Goal: Information Seeking & Learning: Learn about a topic

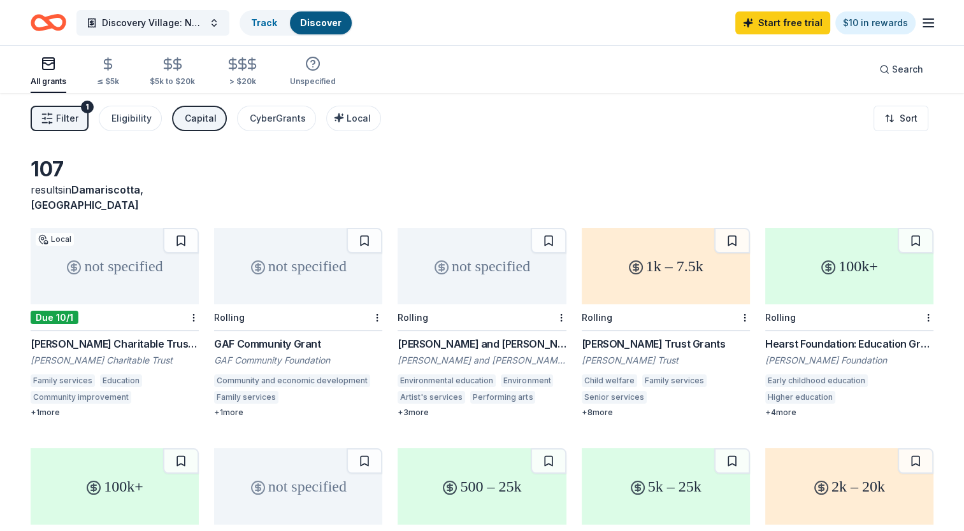
click at [917, 31] on div "Start free trial $10 in rewards" at bounding box center [835, 23] width 201 height 30
click at [936, 27] on div "Discovery Village: Nature-Based Learning Track Discover Start free trial $10 in…" at bounding box center [482, 22] width 964 height 45
click at [929, 23] on line "button" at bounding box center [928, 23] width 10 height 0
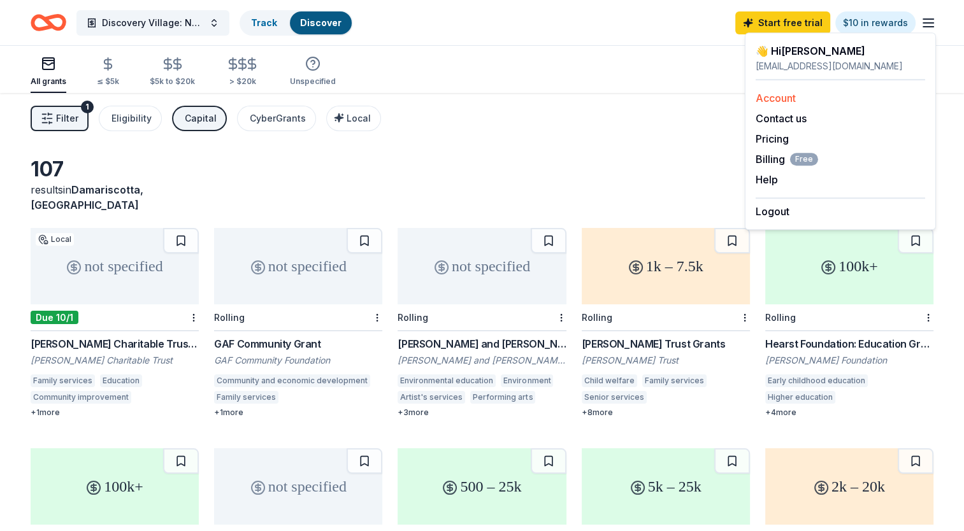
click at [817, 99] on div "Account" at bounding box center [840, 97] width 169 height 15
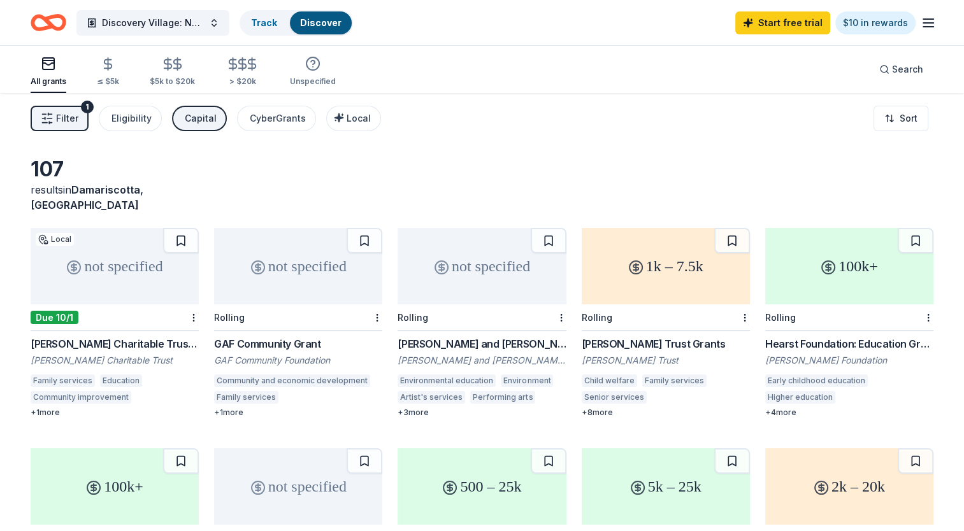
click at [929, 20] on icon "button" at bounding box center [928, 22] width 15 height 15
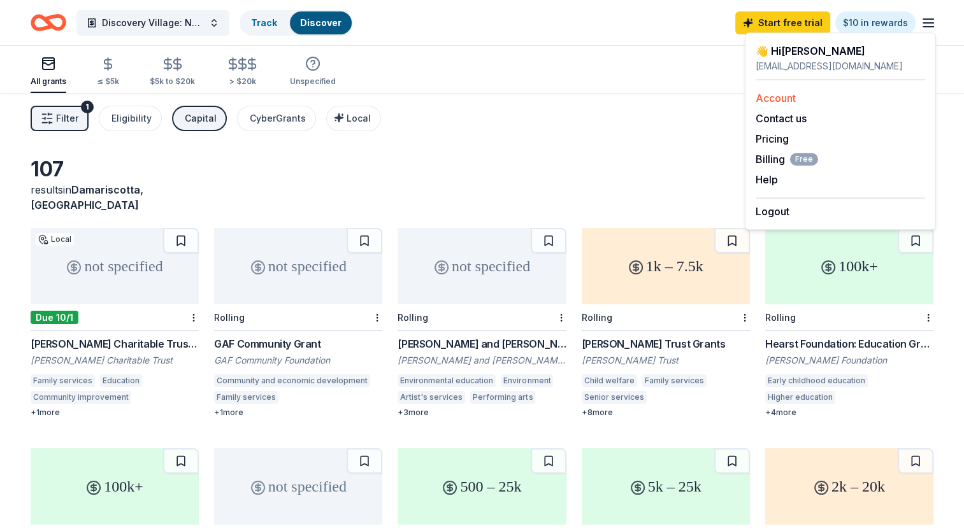
click at [770, 93] on link "Account" at bounding box center [776, 98] width 40 height 13
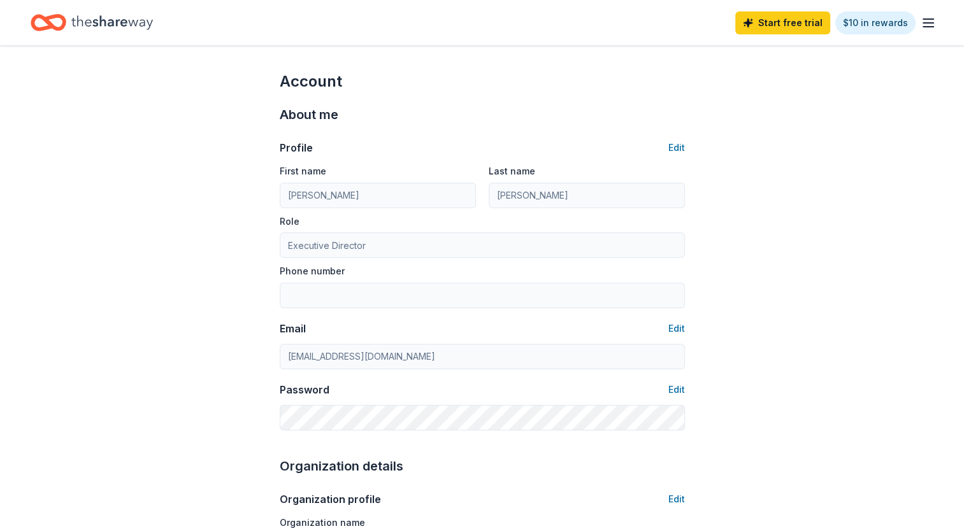
click at [924, 23] on line "button" at bounding box center [928, 23] width 10 height 0
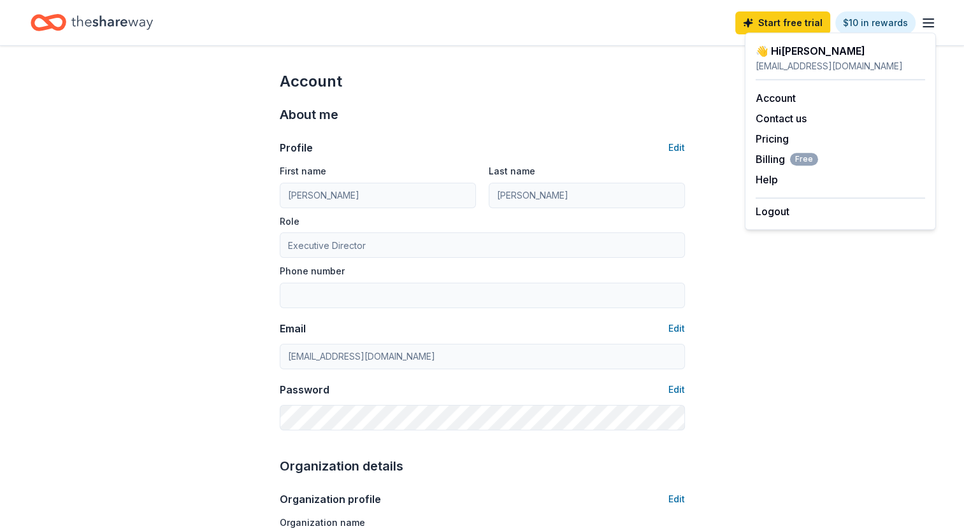
click at [791, 53] on div "👋 Hi Casey" at bounding box center [840, 50] width 169 height 15
click at [134, 27] on icon "Home" at bounding box center [112, 23] width 82 height 26
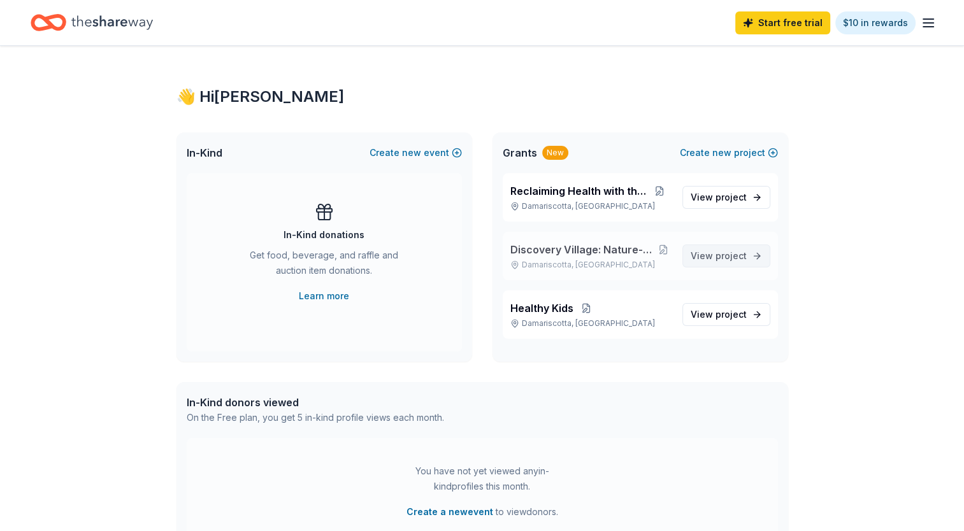
click at [726, 248] on span "View project" at bounding box center [719, 255] width 56 height 15
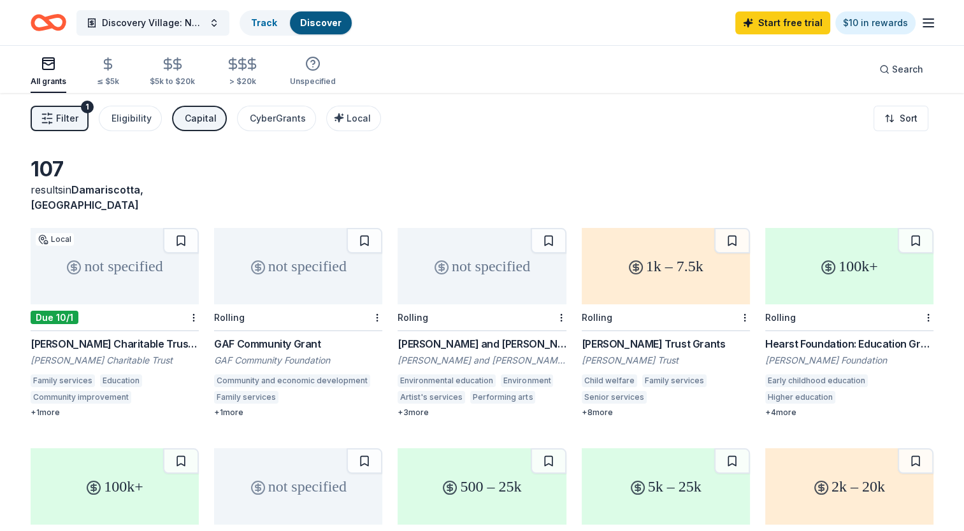
click at [921, 27] on icon "button" at bounding box center [928, 22] width 15 height 15
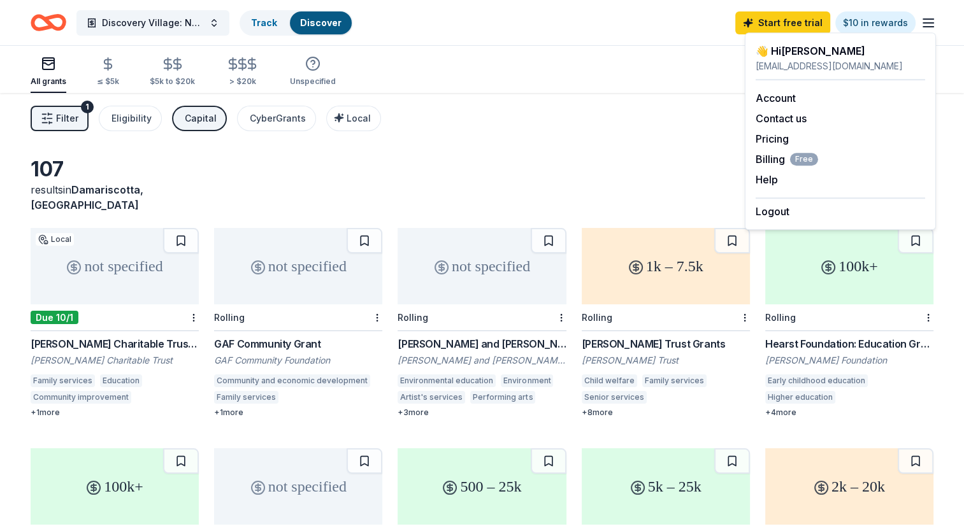
click at [619, 118] on div "Filter 1 Eligibility Capital CyberGrants Local Sort" at bounding box center [482, 118] width 964 height 51
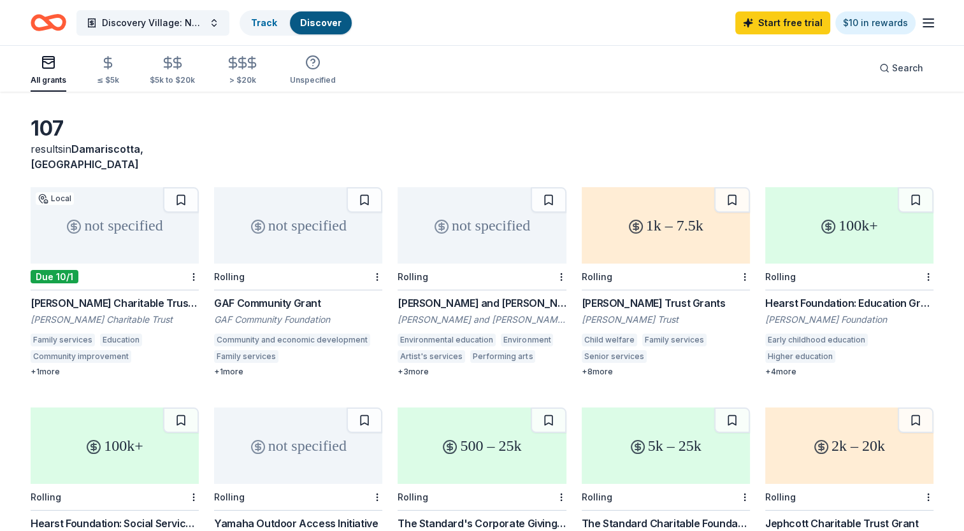
scroll to position [64, 0]
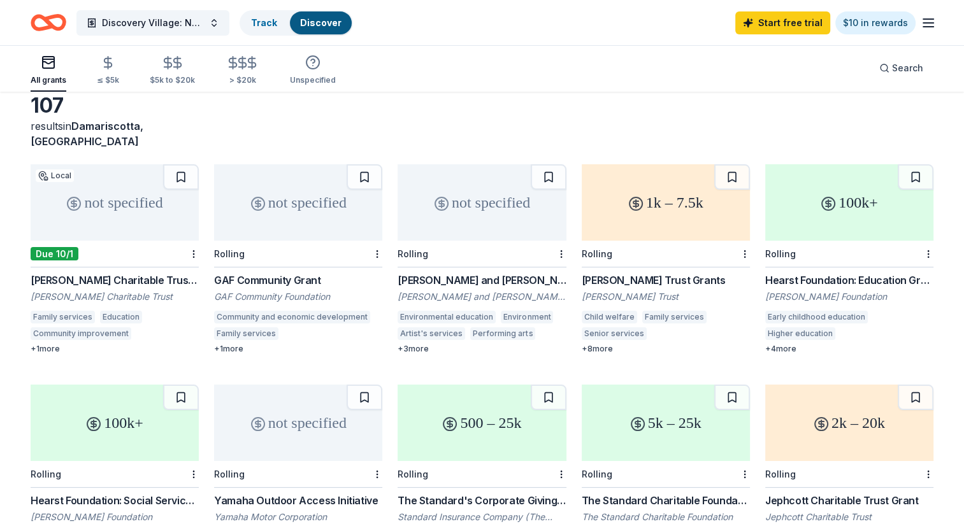
click at [301, 273] on div "GAF Community Grant" at bounding box center [298, 280] width 168 height 15
click at [823, 273] on div "Hearst Foundation: Education Grant" at bounding box center [849, 280] width 168 height 15
click at [275, 17] on link "Track" at bounding box center [264, 22] width 26 height 11
click at [263, 24] on link "Track" at bounding box center [264, 22] width 26 height 11
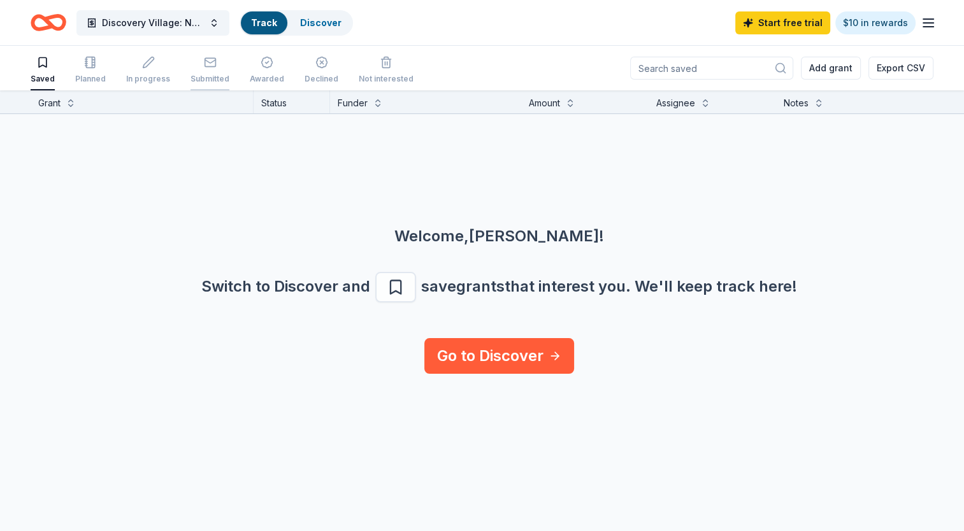
click at [214, 66] on div "button" at bounding box center [209, 62] width 39 height 13
click at [210, 77] on div "Submitted" at bounding box center [209, 79] width 39 height 10
click at [134, 67] on div "button" at bounding box center [148, 62] width 44 height 13
click at [79, 68] on div "button" at bounding box center [90, 62] width 31 height 13
click at [213, 59] on div "button" at bounding box center [209, 62] width 39 height 13
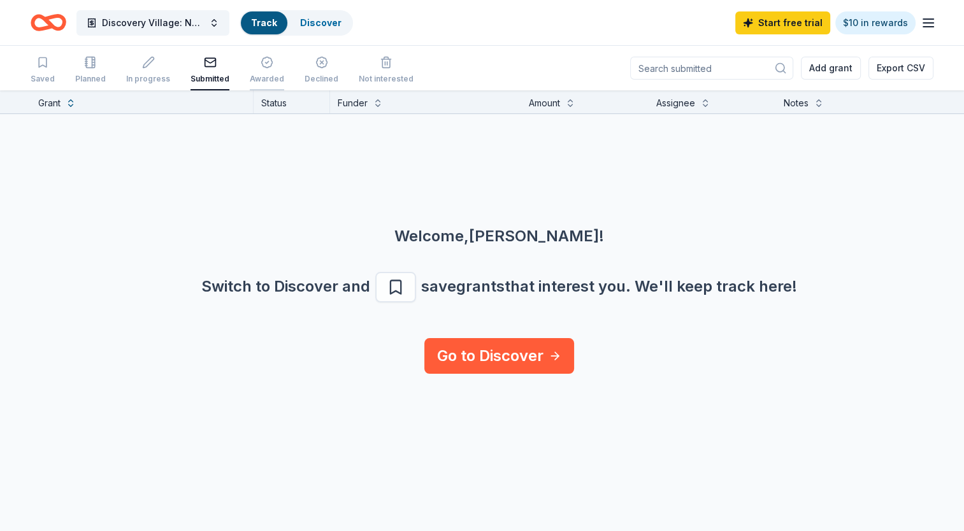
click at [270, 64] on div "button" at bounding box center [267, 62] width 34 height 13
click at [325, 75] on div "Declined" at bounding box center [322, 79] width 34 height 10
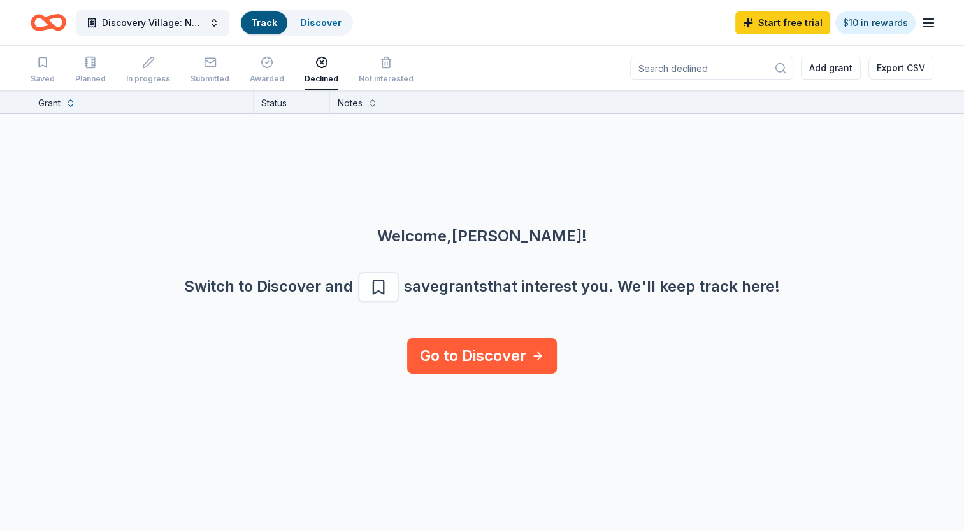
click at [919, 26] on div "Start free trial $10 in rewards" at bounding box center [835, 23] width 201 height 30
click at [925, 22] on icon "button" at bounding box center [928, 22] width 15 height 15
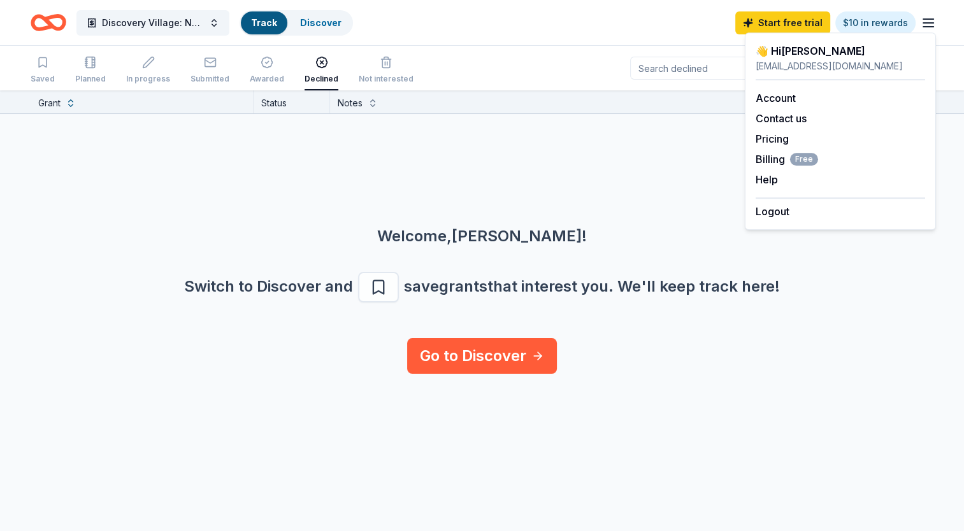
drag, startPoint x: 256, startPoint y: 183, endPoint x: 266, endPoint y: 92, distance: 91.7
click at [256, 183] on div "Welcome, Casey ! Switch to Discover and save grants that interest you. We ' ll …" at bounding box center [482, 226] width 964 height 224
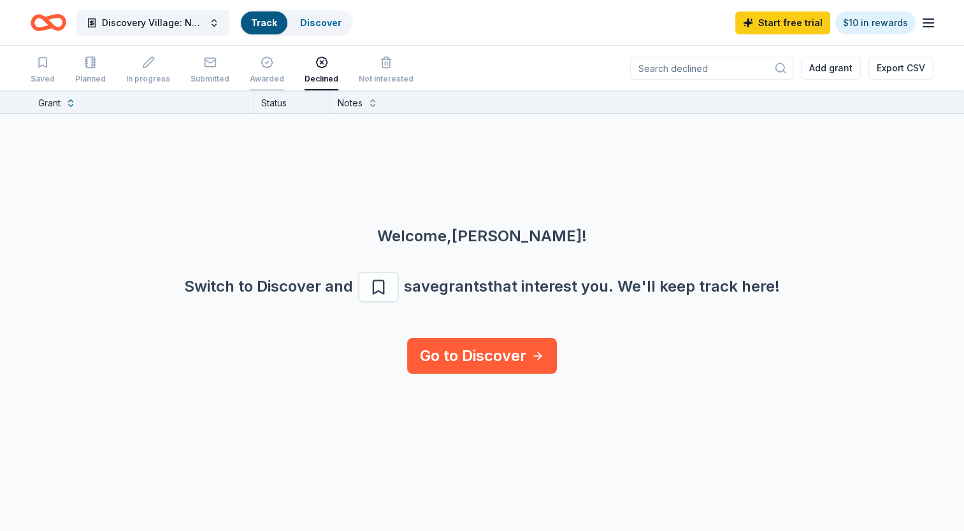
click at [268, 71] on div "Awarded" at bounding box center [267, 70] width 34 height 28
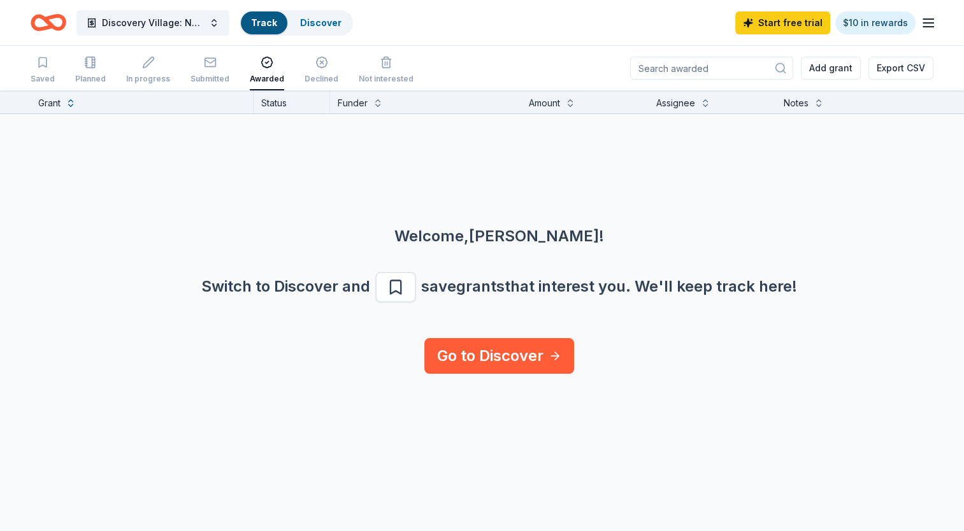
drag, startPoint x: 245, startPoint y: 68, endPoint x: 232, endPoint y: 68, distance: 12.7
click at [240, 68] on div "Saved Planned In progress Submitted Awarded Declined Not interested" at bounding box center [222, 70] width 383 height 39
click at [206, 70] on div "Submitted" at bounding box center [209, 70] width 39 height 28
click at [131, 83] on div "In progress" at bounding box center [148, 79] width 44 height 10
click at [101, 70] on div "Planned" at bounding box center [90, 70] width 31 height 28
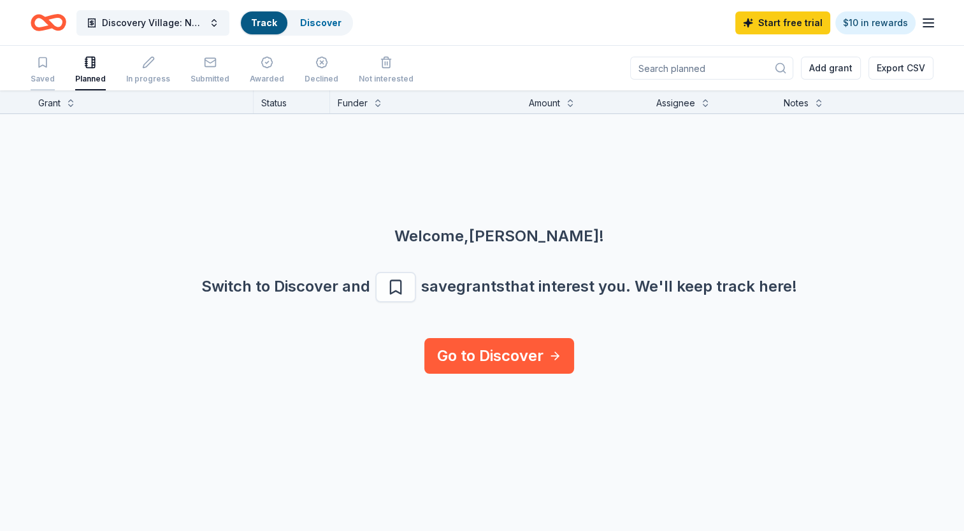
click at [39, 69] on div "Saved" at bounding box center [43, 70] width 24 height 28
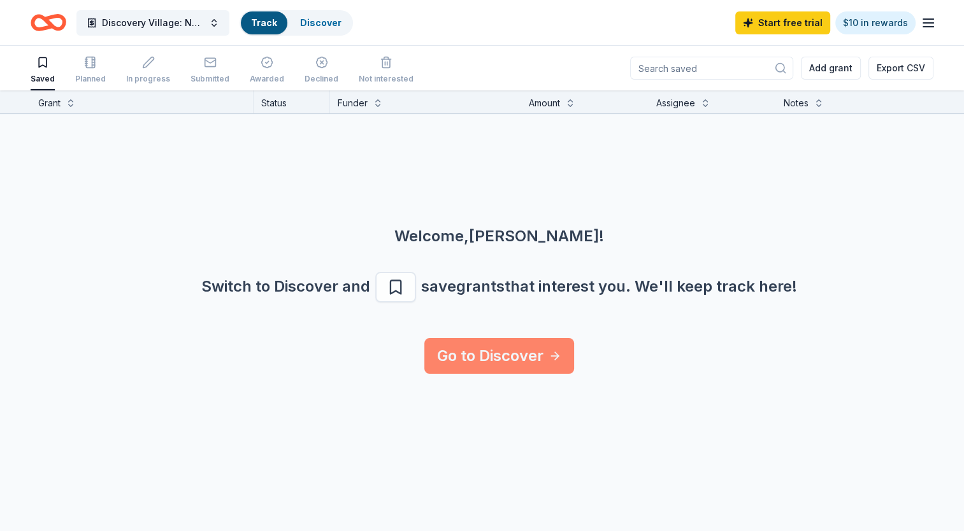
click at [538, 364] on link "Go to Discover" at bounding box center [499, 356] width 150 height 36
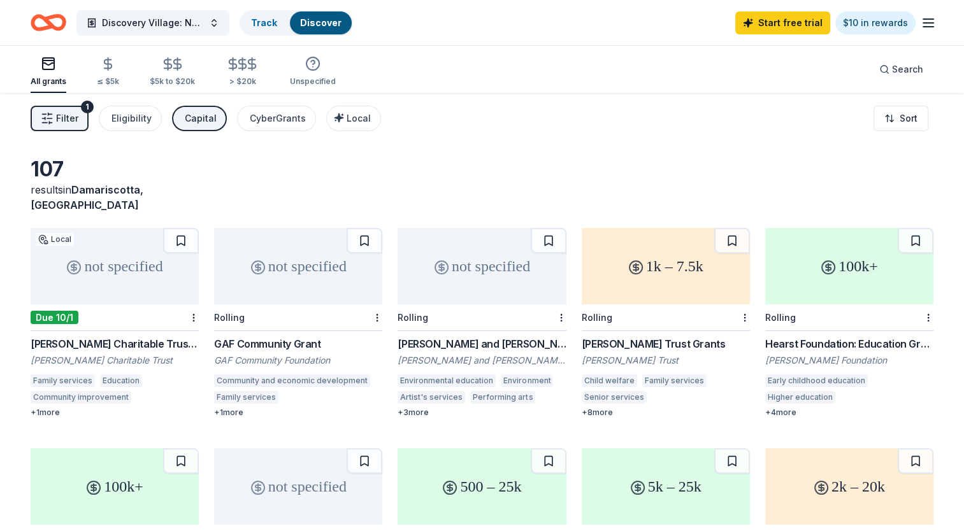
click at [480, 354] on div "Dr. Robert C. and Tina Sohn Foundation" at bounding box center [482, 360] width 168 height 13
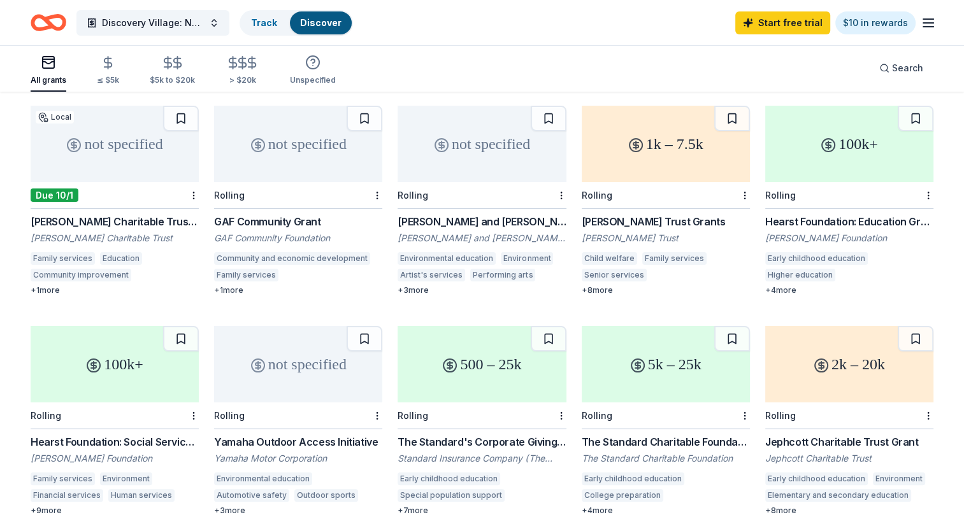
scroll to position [194, 0]
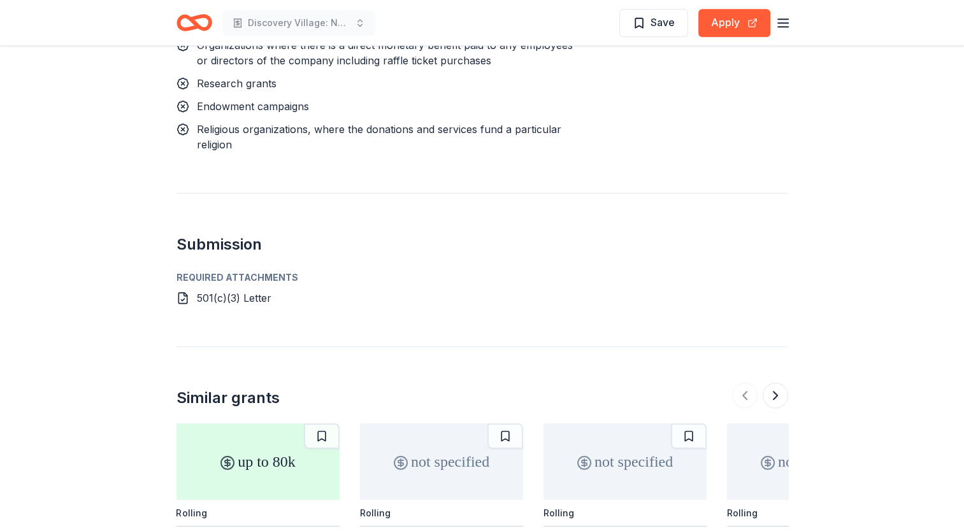
scroll to position [1195, 0]
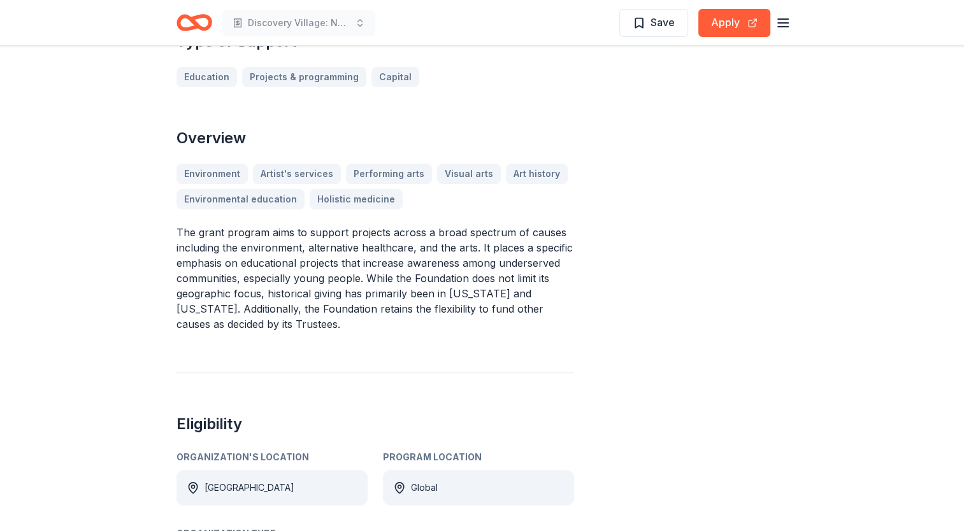
scroll to position [382, 0]
